Goal: Task Accomplishment & Management: Complete application form

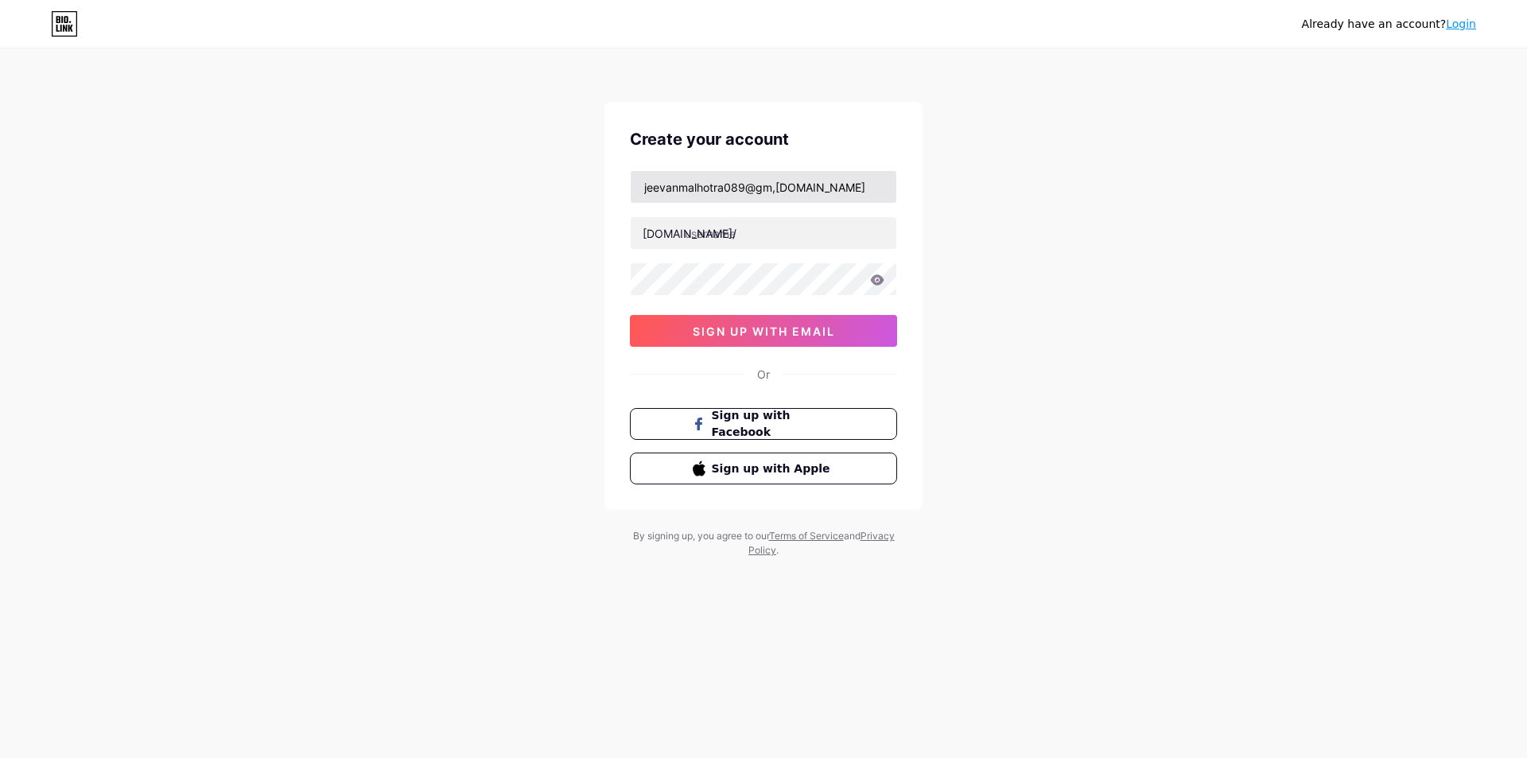
click at [775, 190] on input "jeevanmalhotra089@gm,ail.com" at bounding box center [764, 187] width 266 height 32
type input "[EMAIL_ADDRESS][DOMAIN_NAME]"
click at [722, 227] on input "text" at bounding box center [764, 233] width 266 height 32
type input "jeevan089"
click at [877, 278] on icon at bounding box center [877, 279] width 14 height 11
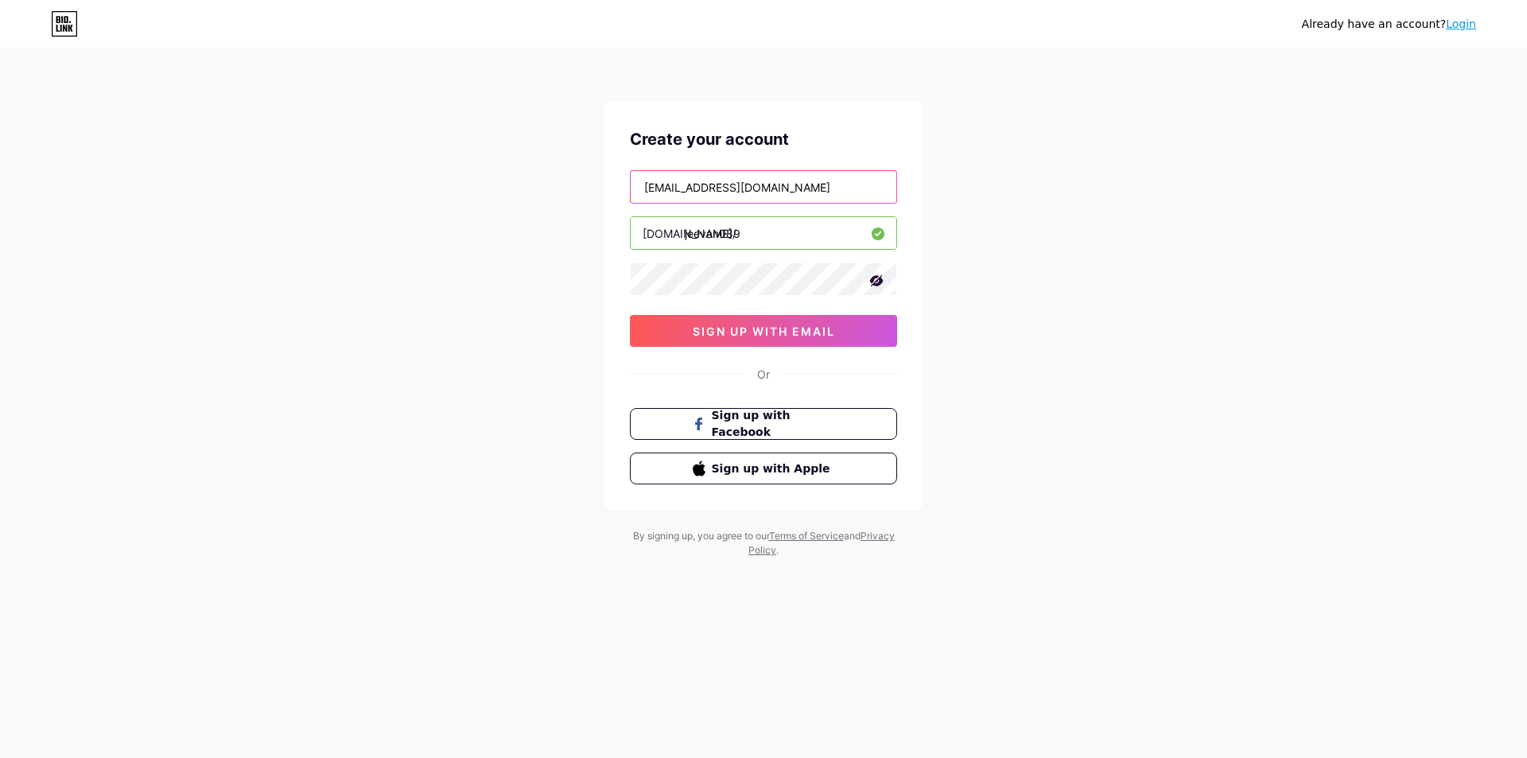
drag, startPoint x: 814, startPoint y: 193, endPoint x: 620, endPoint y: 220, distance: 196.0
click at [620, 220] on div "Create your account jeevanmalhotra089@gmail.com bio.link/ jeevan089 sign up wit…" at bounding box center [764, 306] width 318 height 408
click at [745, 329] on span "sign up with email" at bounding box center [764, 332] width 142 height 14
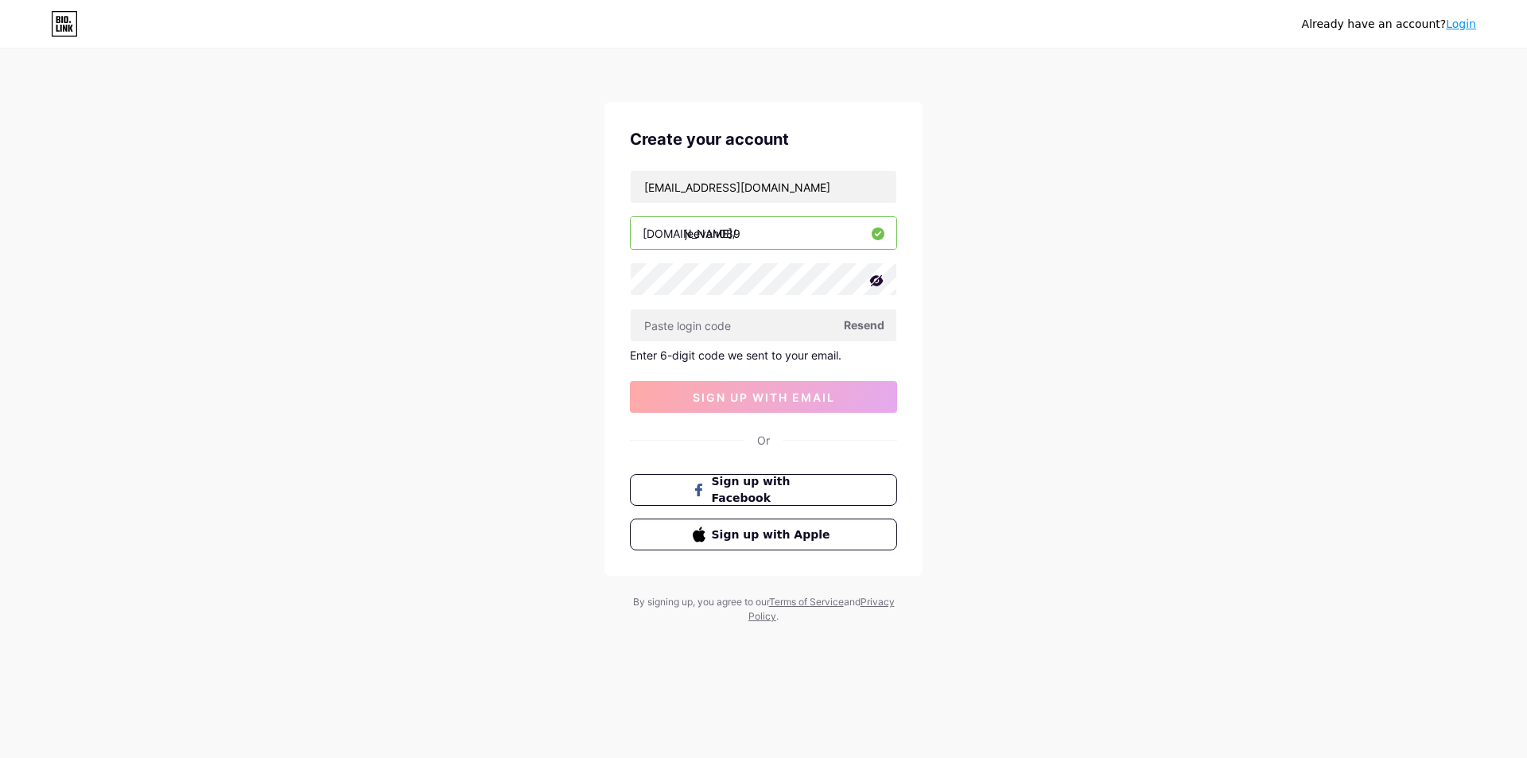
click at [862, 330] on span "Resend" at bounding box center [864, 325] width 41 height 17
drag, startPoint x: 806, startPoint y: 183, endPoint x: 547, endPoint y: 222, distance: 261.5
click at [547, 222] on div "Already have an account? Login Create your account jeevanmalhotra089@gmail.com …" at bounding box center [763, 337] width 1527 height 675
click at [867, 326] on span "Resend" at bounding box center [864, 325] width 41 height 17
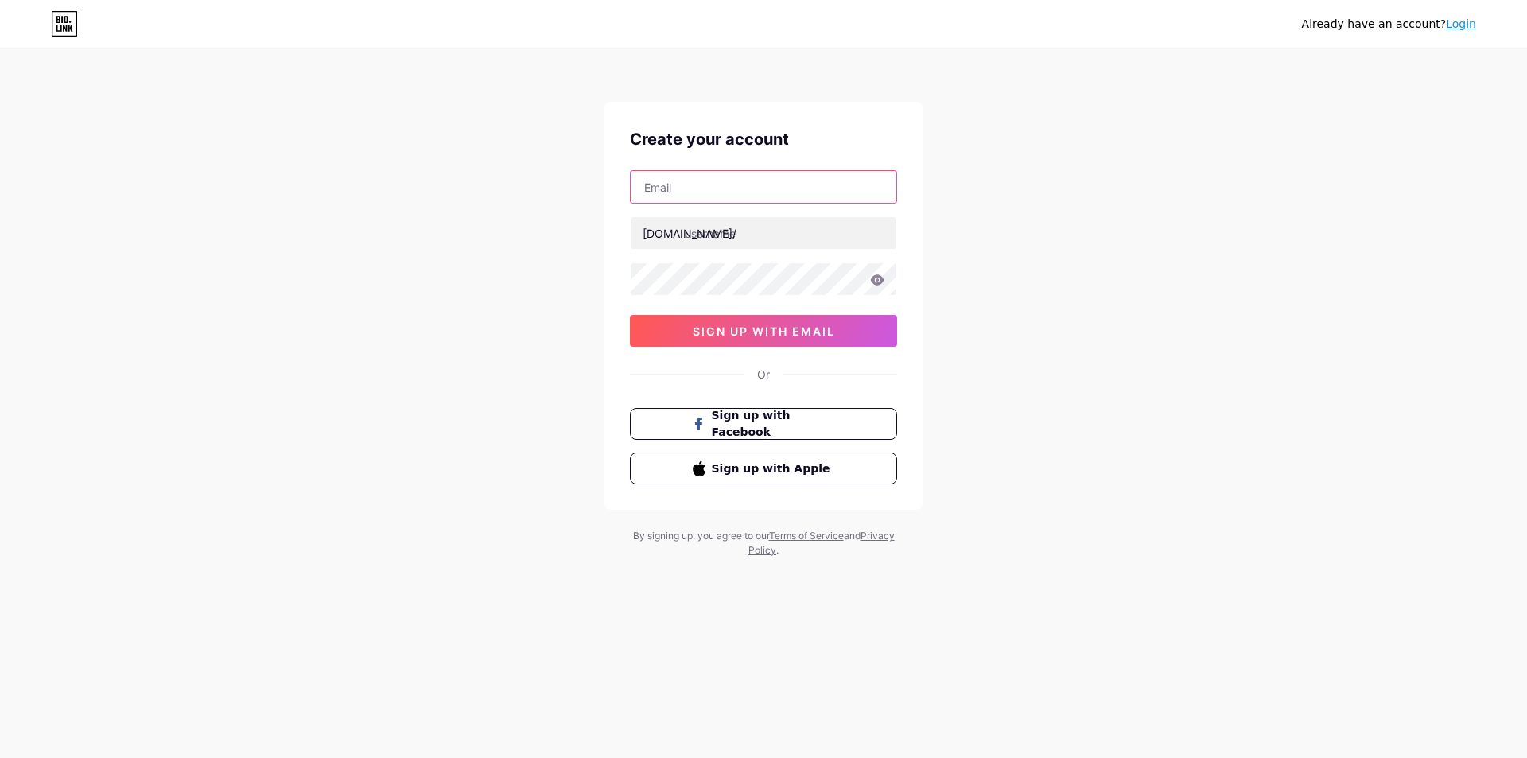
click at [690, 193] on input "text" at bounding box center [764, 187] width 266 height 32
paste input "[EMAIL_ADDRESS][DOMAIN_NAME]"
type input "[EMAIL_ADDRESS][DOMAIN_NAME]"
click at [735, 235] on input "text" at bounding box center [758, 233] width 266 height 32
paste input "[DOMAIN_NAME]"
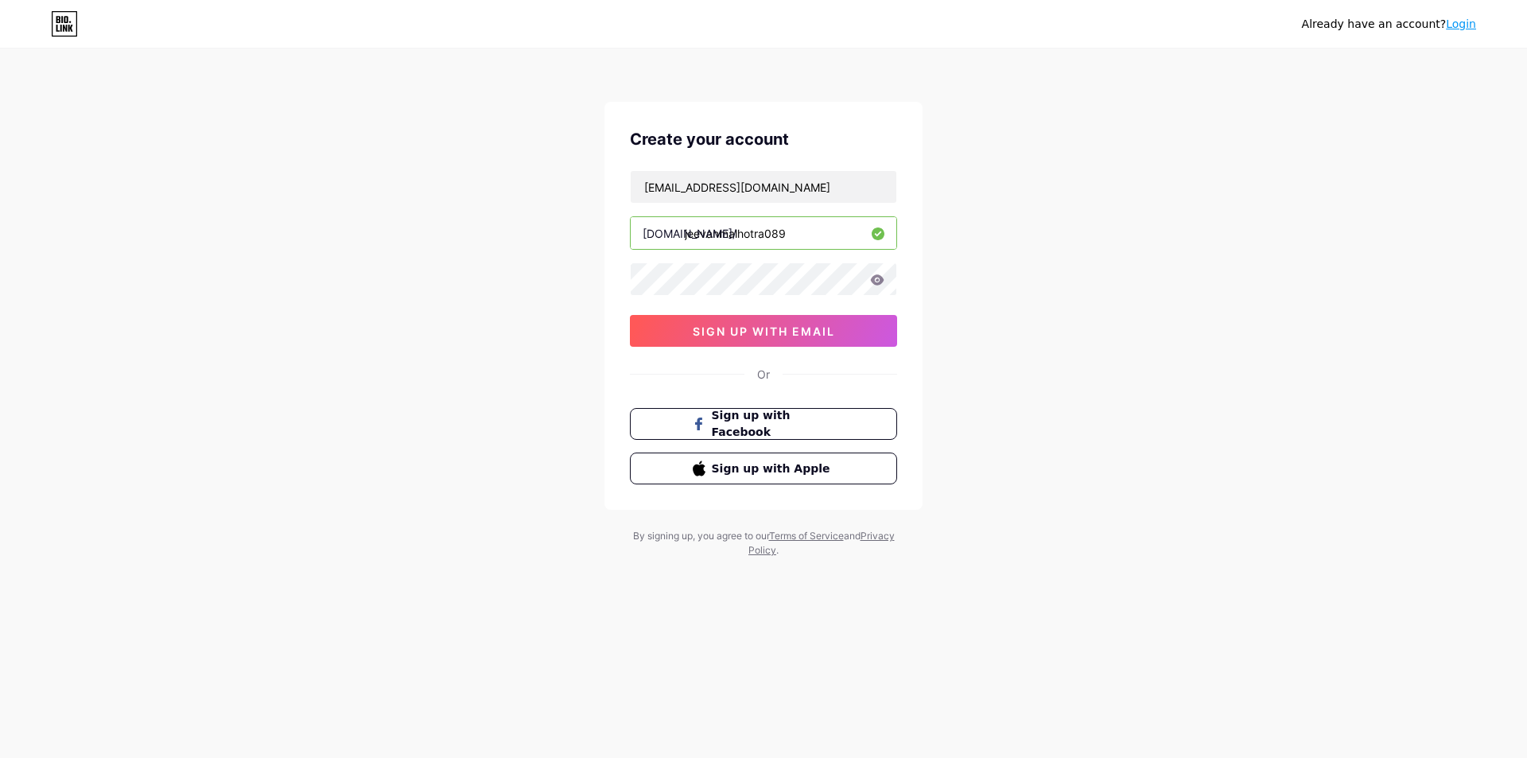
click at [764, 232] on input "jeevanmalhotra089" at bounding box center [764, 233] width 266 height 32
click at [747, 341] on button "sign up with email" at bounding box center [763, 331] width 267 height 32
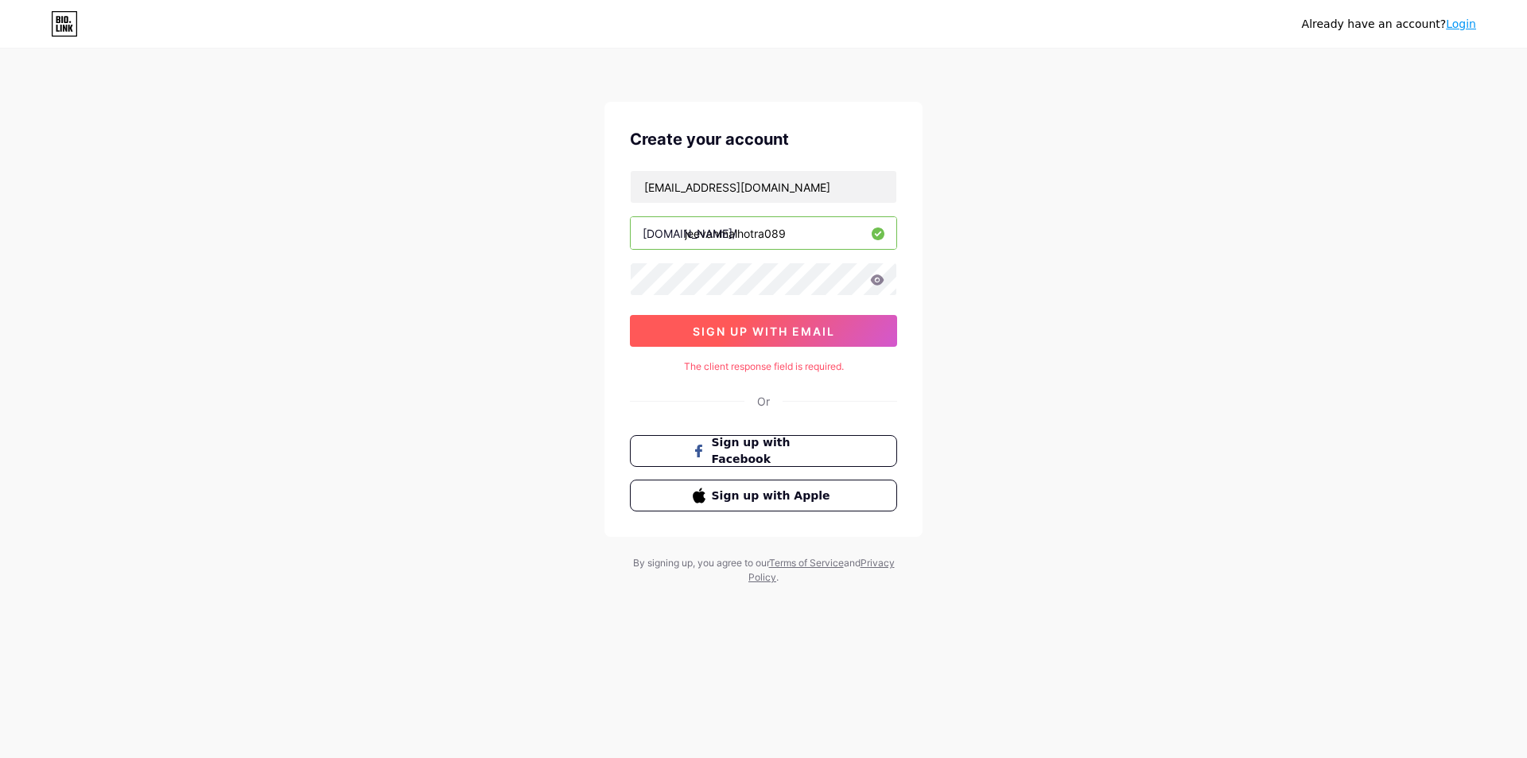
click at [800, 338] on button "sign up with email" at bounding box center [763, 331] width 267 height 32
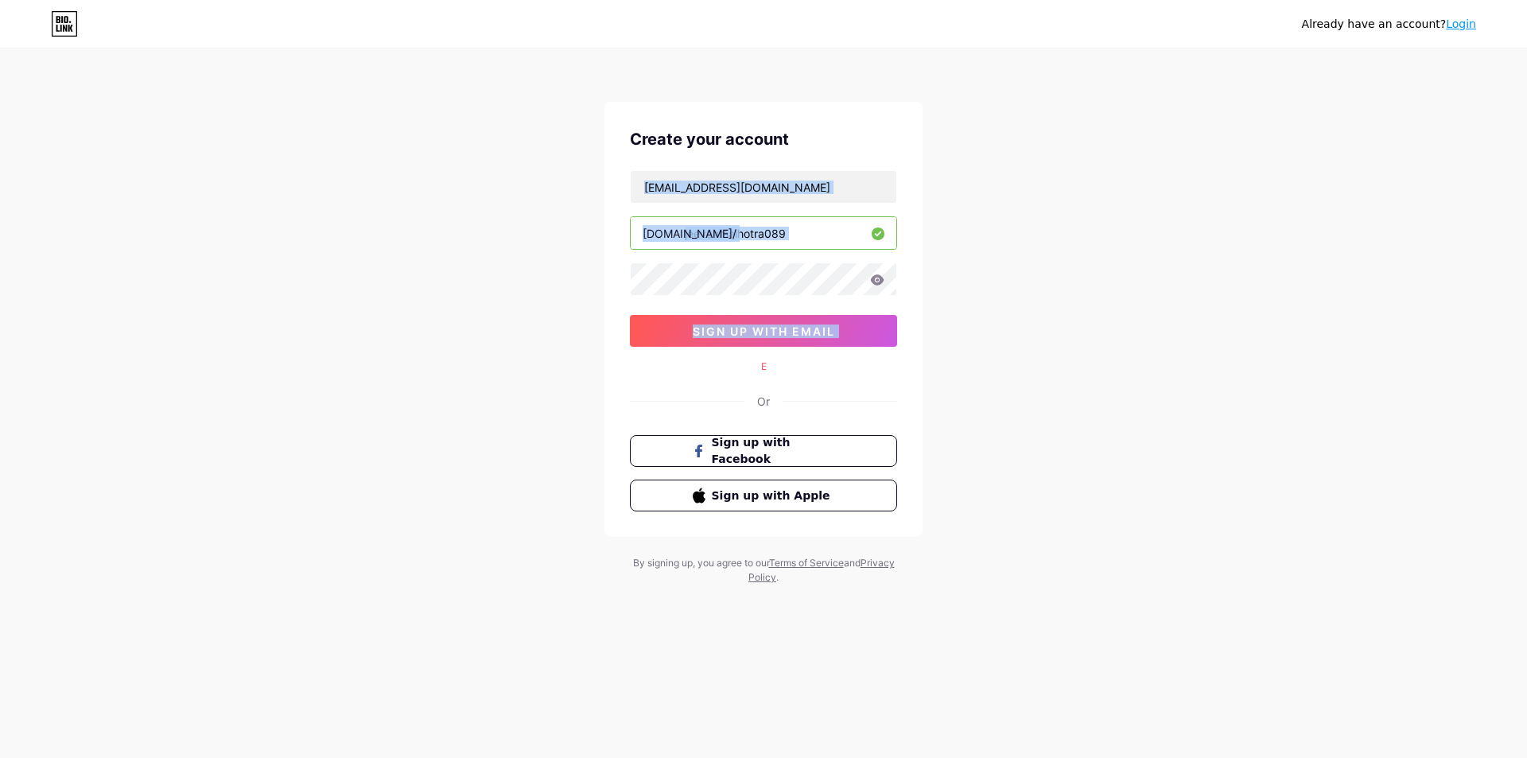
drag, startPoint x: 587, startPoint y: 360, endPoint x: 1065, endPoint y: -69, distance: 642.2
click at [1065, 0] on html "Already have an account? Login Create your account [EMAIL_ADDRESS][DOMAIN_NAME]…" at bounding box center [763, 379] width 1527 height 758
click at [800, 325] on span "sign up with email" at bounding box center [764, 332] width 142 height 14
click at [835, 224] on input "jeevanmalhotra089" at bounding box center [764, 233] width 266 height 32
click at [761, 231] on input "jeevanmalhotra089" at bounding box center [764, 233] width 266 height 32
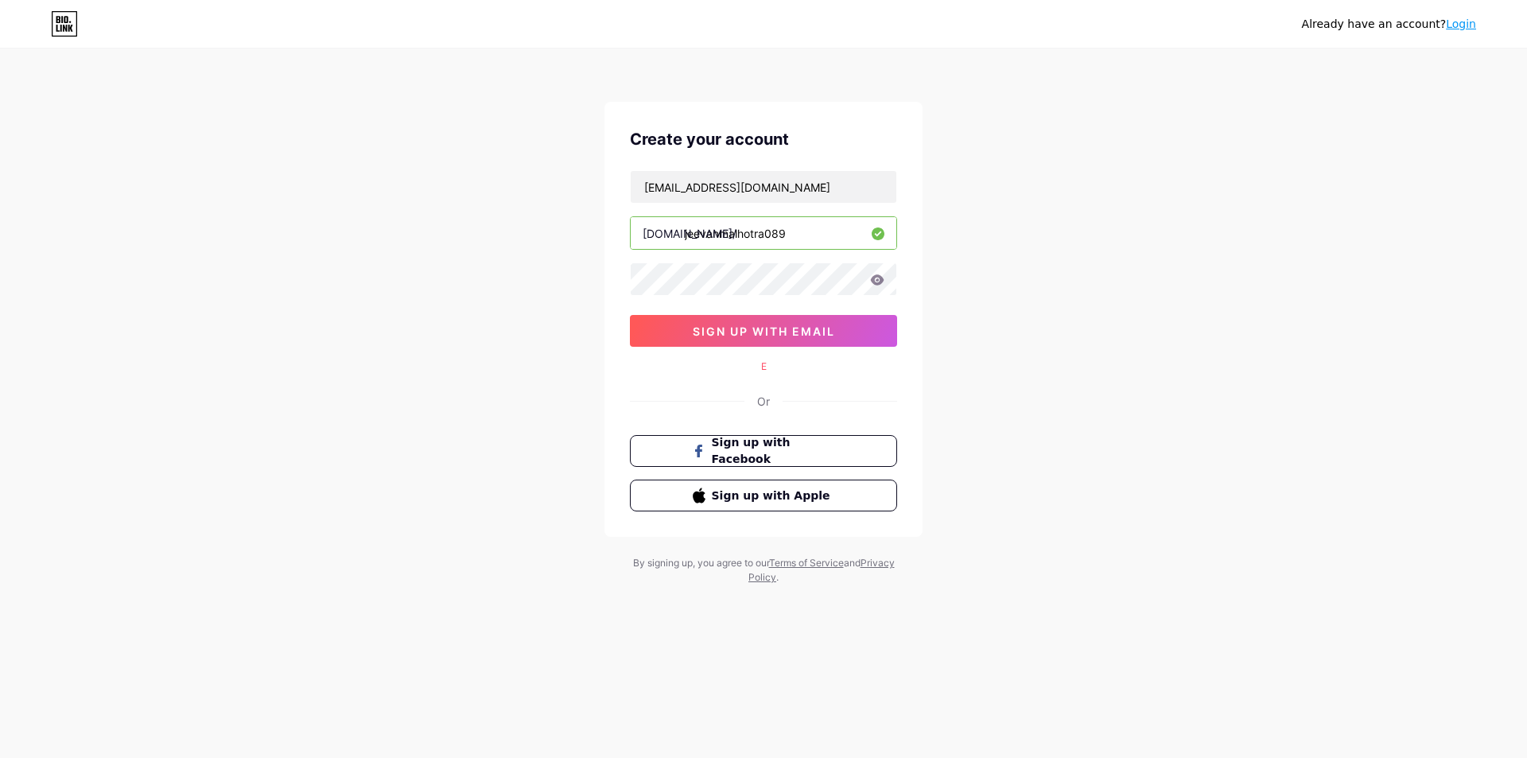
click at [761, 231] on input "jeevanmalhotra089" at bounding box center [764, 233] width 266 height 32
click at [764, 231] on input "jeevanmalhotra089" at bounding box center [764, 233] width 266 height 32
type input "jeevan089"
click at [724, 325] on span "sign up with email" at bounding box center [764, 332] width 142 height 14
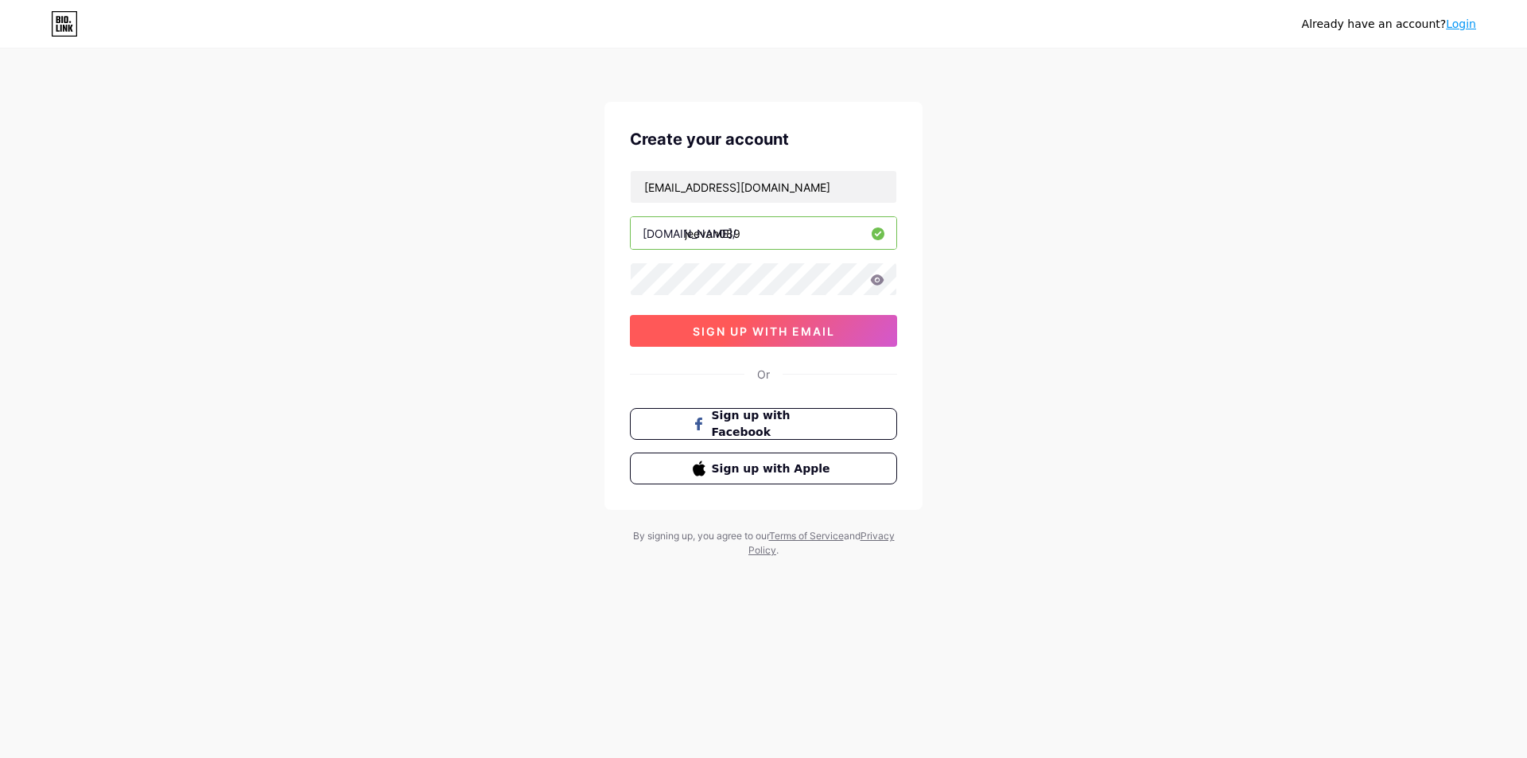
click at [803, 339] on button "sign up with email" at bounding box center [763, 331] width 267 height 32
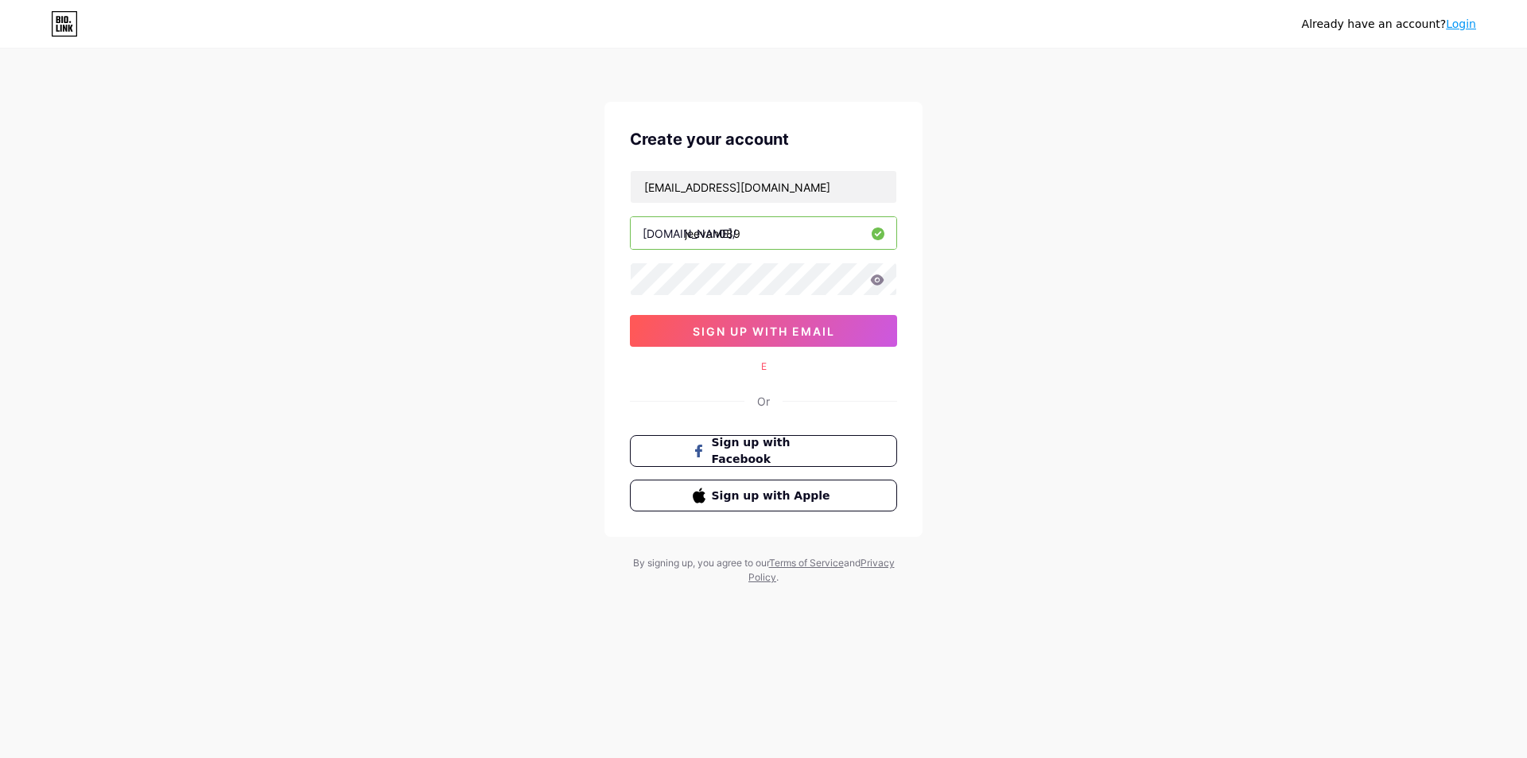
click at [768, 368] on div "E" at bounding box center [763, 367] width 267 height 14
click at [839, 327] on button "sign up with email" at bounding box center [763, 331] width 267 height 32
